Goal: Task Accomplishment & Management: Use online tool/utility

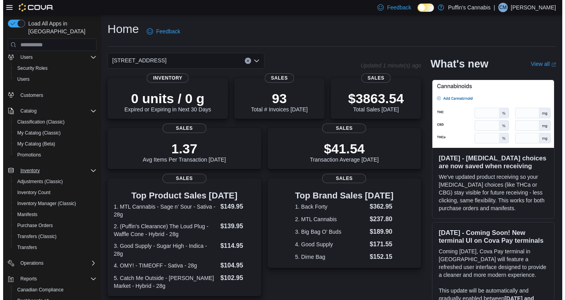
scroll to position [65, 0]
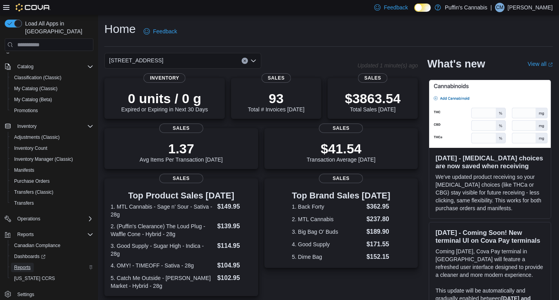
click at [30, 264] on span "Reports" at bounding box center [22, 267] width 16 height 6
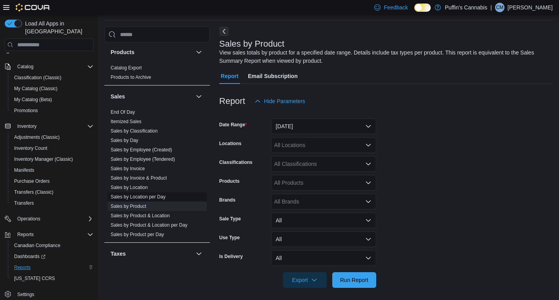
scroll to position [510, 0]
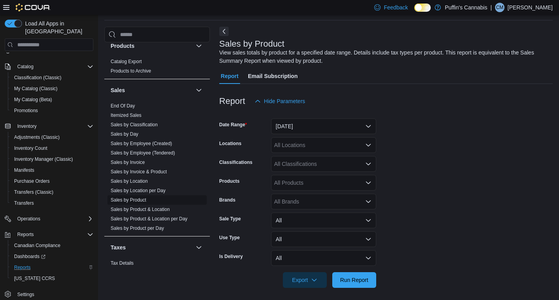
click at [143, 200] on link "Sales by Product" at bounding box center [129, 199] width 36 height 5
click at [294, 163] on div "All Classifications" at bounding box center [323, 164] width 105 height 16
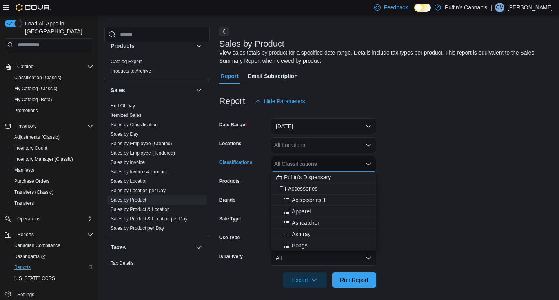
click at [308, 189] on span "Accessories" at bounding box center [302, 189] width 29 height 8
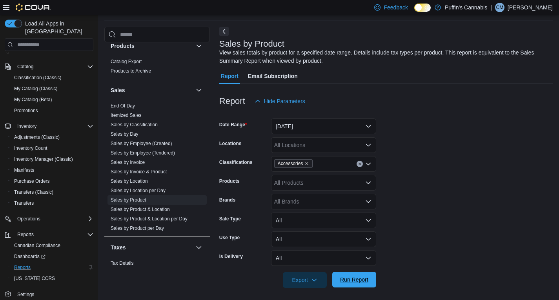
click at [352, 280] on span "Run Report" at bounding box center [354, 280] width 28 height 8
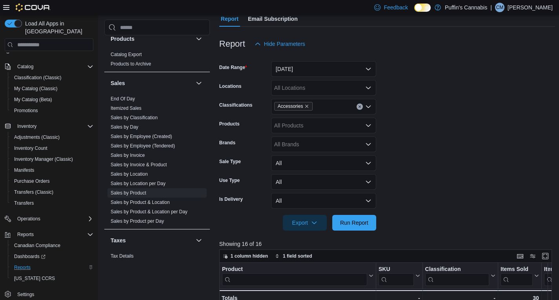
scroll to position [83, 0]
click at [305, 73] on button "[DATE]" at bounding box center [323, 70] width 105 height 16
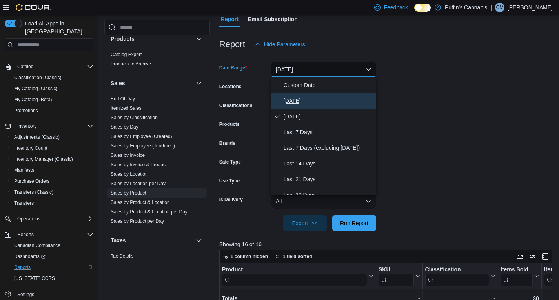
click at [294, 97] on span "[DATE]" at bounding box center [327, 100] width 89 height 9
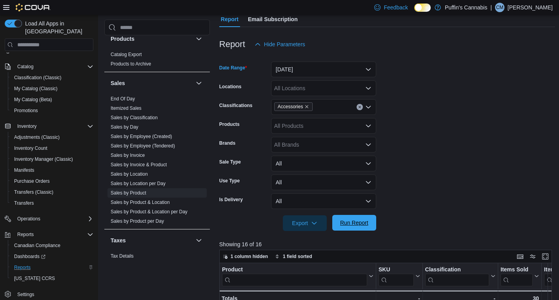
click at [359, 219] on span "Run Report" at bounding box center [354, 223] width 28 height 8
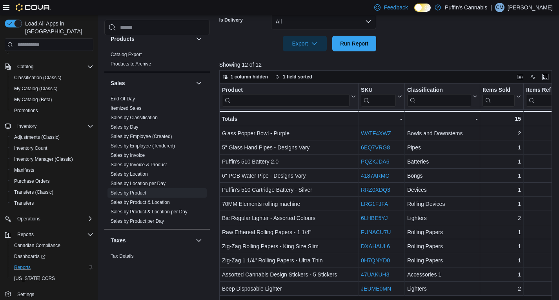
scroll to position [279, 0]
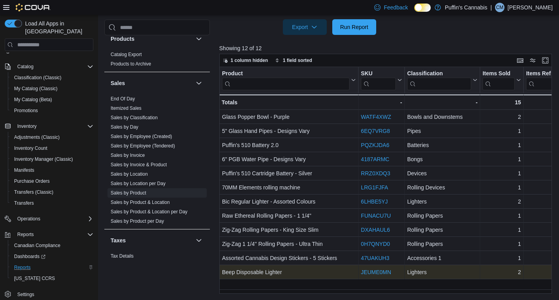
click at [371, 272] on link "JEUME0MN" at bounding box center [376, 272] width 30 height 6
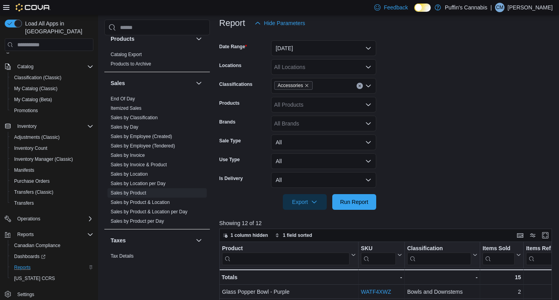
scroll to position [44, 0]
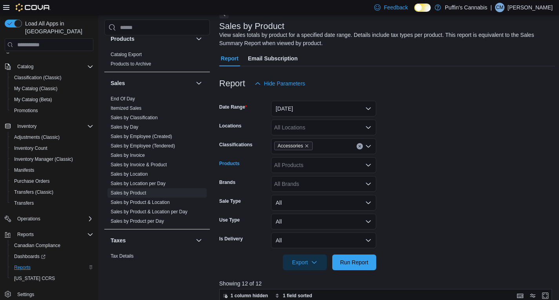
click at [296, 168] on div "All Products" at bounding box center [323, 165] width 105 height 16
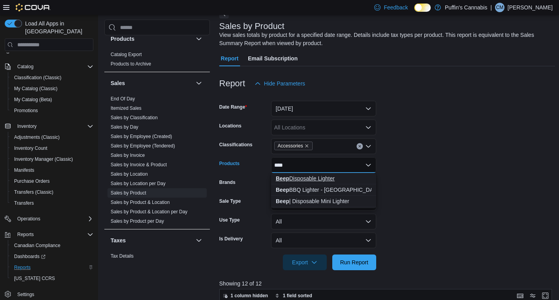
type input "****"
click at [304, 177] on div "Beep Disposable Lighter" at bounding box center [324, 178] width 96 height 8
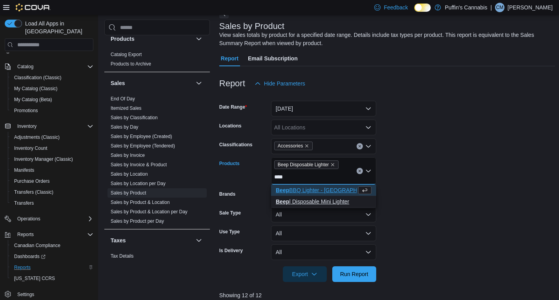
type input "****"
click at [318, 198] on div "Beep | Disposable Mini Lighter" at bounding box center [324, 202] width 96 height 8
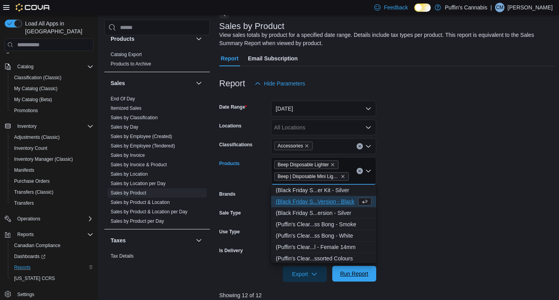
click at [350, 272] on span "Run Report" at bounding box center [354, 274] width 28 height 8
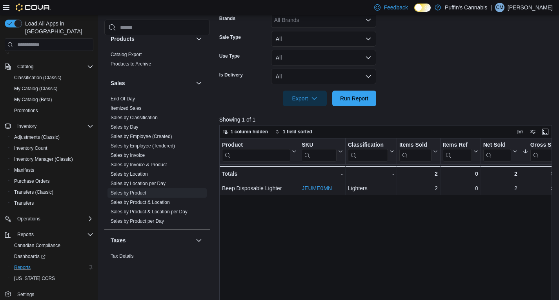
scroll to position [44, 0]
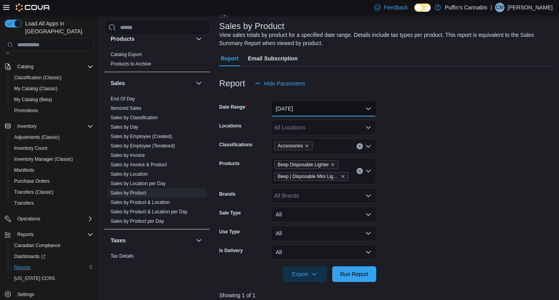
click at [302, 108] on button "[DATE]" at bounding box center [323, 109] width 105 height 16
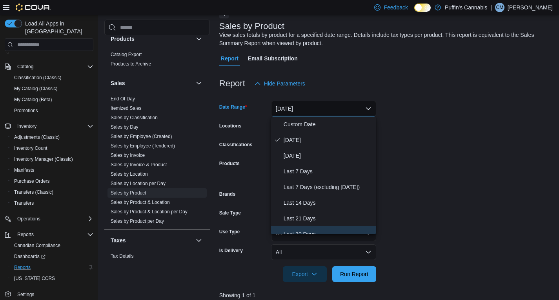
click at [309, 229] on span "Last 30 Days" at bounding box center [327, 233] width 89 height 9
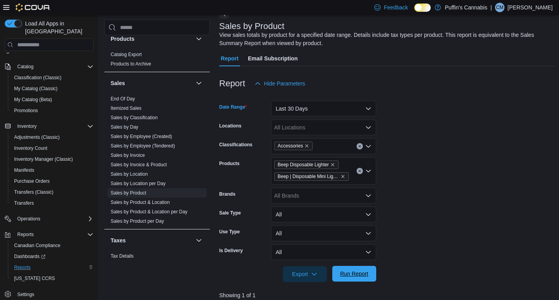
click at [348, 276] on span "Run Report" at bounding box center [354, 274] width 28 height 8
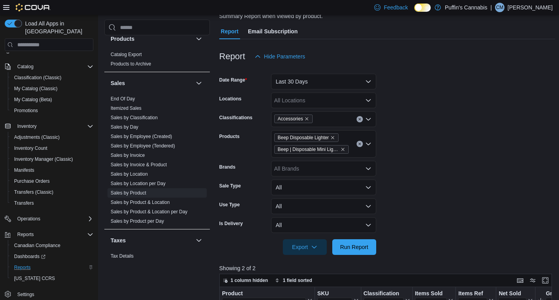
scroll to position [201, 0]
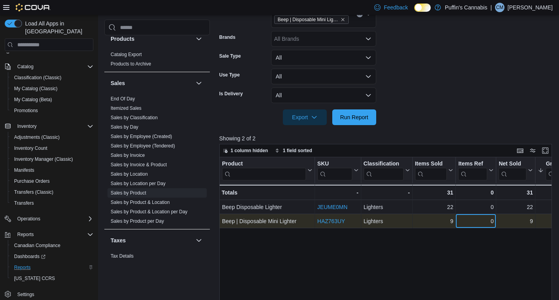
click at [473, 220] on div "0" at bounding box center [475, 220] width 35 height 9
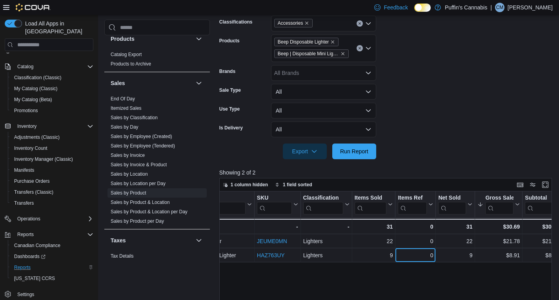
scroll to position [122, 0]
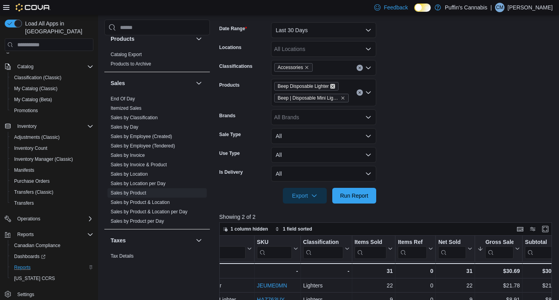
click at [332, 87] on icon "Remove Beep Disposable Lighter from selection in this group" at bounding box center [332, 86] width 3 height 3
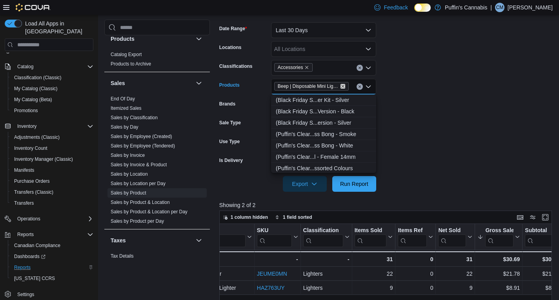
click at [341, 85] on icon "Remove Beep | Disposable Mini Lighter from selection in this group" at bounding box center [342, 86] width 3 height 3
click at [333, 87] on div "All Products" at bounding box center [323, 87] width 105 height 16
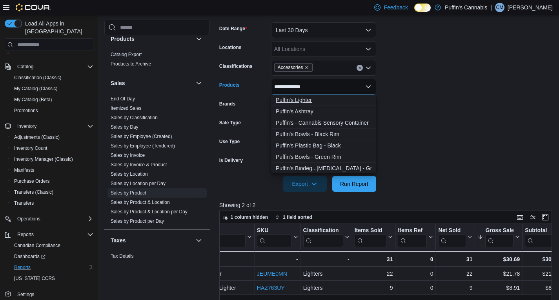
type input "**********"
click at [286, 100] on div "Puffin's Lighter" at bounding box center [324, 100] width 96 height 8
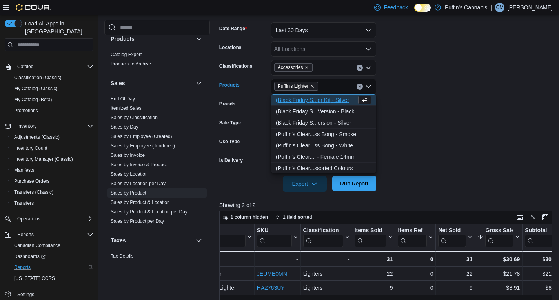
click at [358, 187] on span "Run Report" at bounding box center [354, 184] width 28 height 8
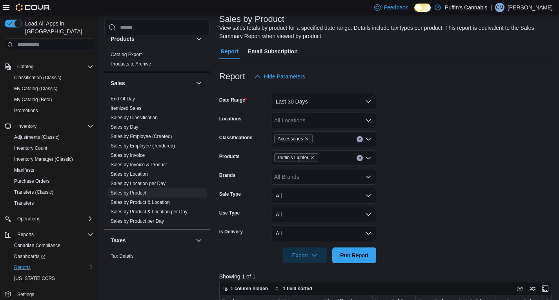
scroll to position [44, 0]
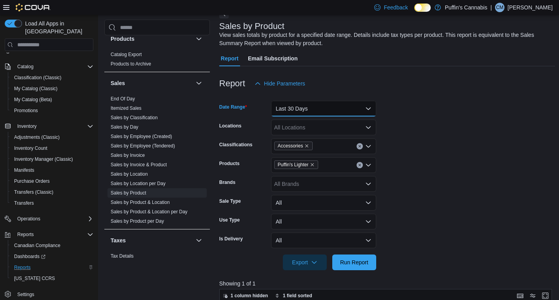
click at [329, 111] on button "Last 30 Days" at bounding box center [323, 109] width 105 height 16
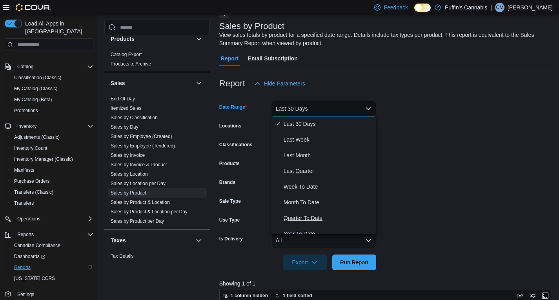
scroll to position [118, 0]
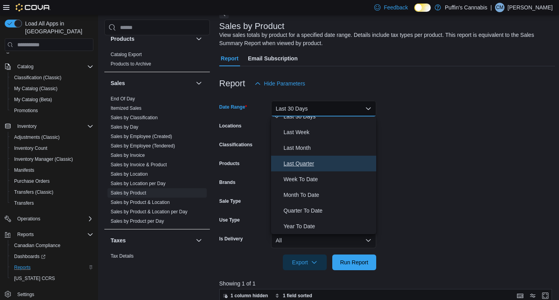
click at [307, 160] on span "Last Quarter" at bounding box center [327, 163] width 89 height 9
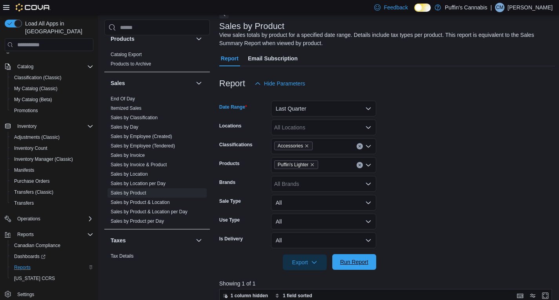
click at [358, 261] on span "Run Report" at bounding box center [354, 262] width 28 height 8
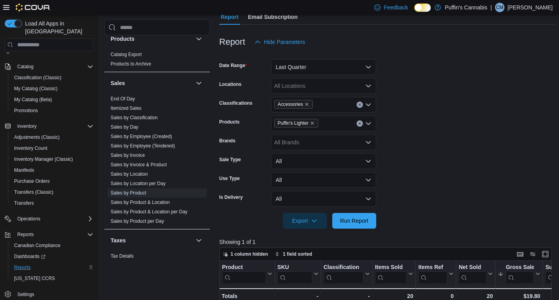
scroll to position [83, 0]
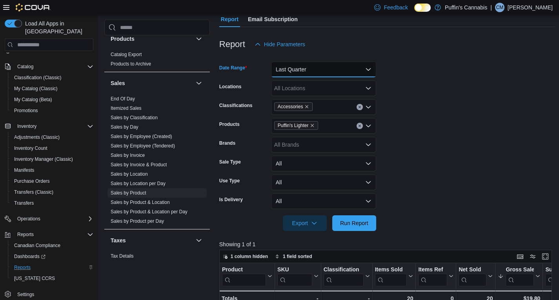
click at [307, 65] on button "Last Quarter" at bounding box center [323, 70] width 105 height 16
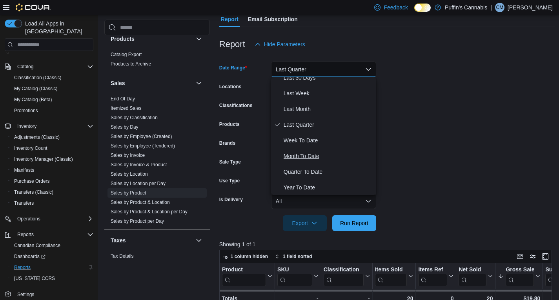
scroll to position [118, 0]
click at [311, 180] on button "Year To Date" at bounding box center [323, 187] width 105 height 16
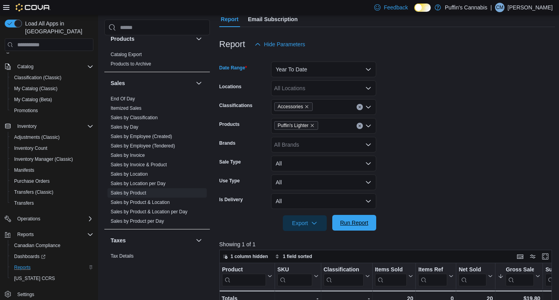
click at [363, 219] on span "Run Report" at bounding box center [354, 223] width 35 height 16
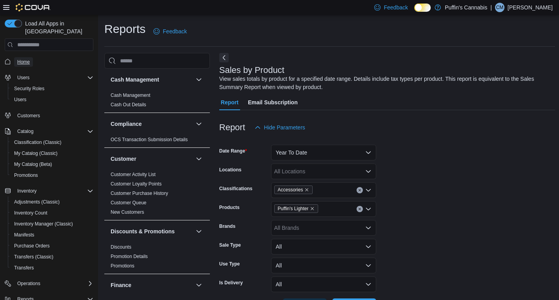
click at [20, 59] on span "Home" at bounding box center [23, 62] width 13 height 6
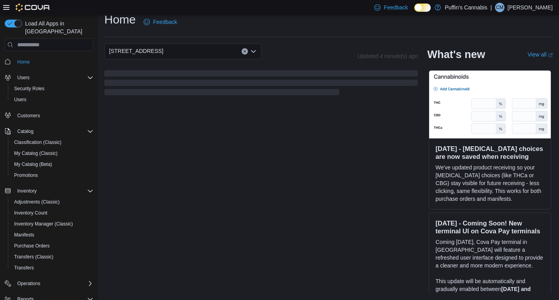
scroll to position [164, 0]
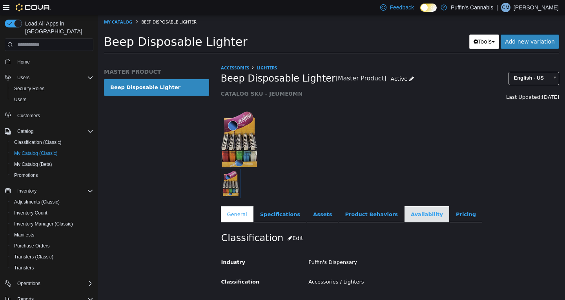
click at [404, 213] on link "Availability" at bounding box center [426, 214] width 45 height 16
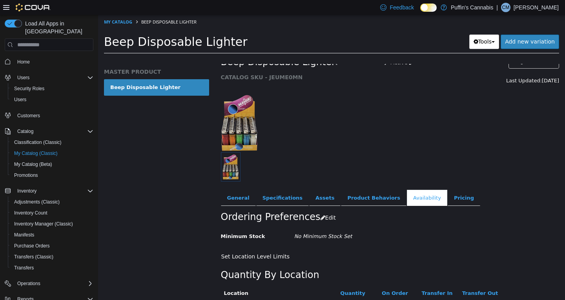
scroll to position [40, 0]
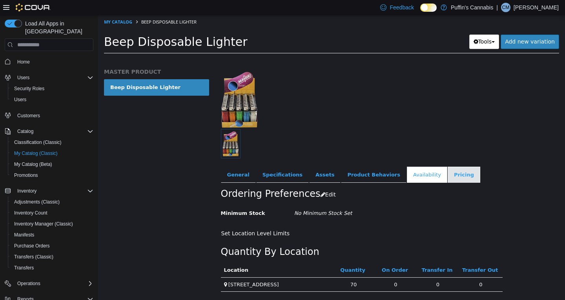
click at [447, 178] on link "Pricing" at bounding box center [463, 175] width 33 height 16
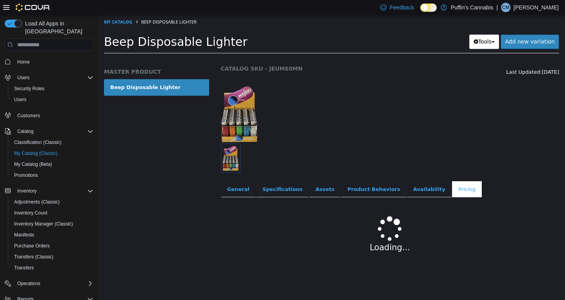
scroll to position [26, 0]
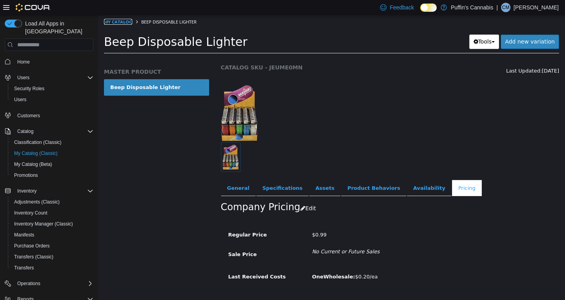
click at [111, 24] on link "My Catalog" at bounding box center [118, 22] width 28 height 6
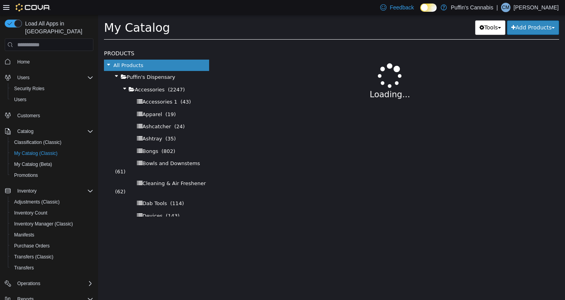
select select "**********"
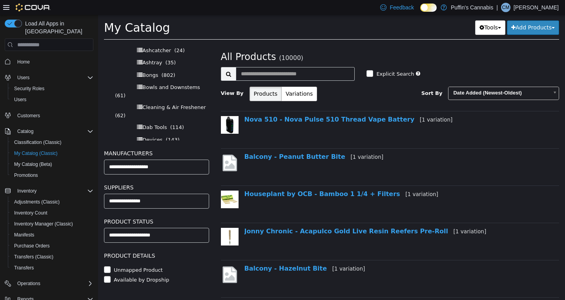
scroll to position [83, 0]
